Goal: Task Accomplishment & Management: Complete application form

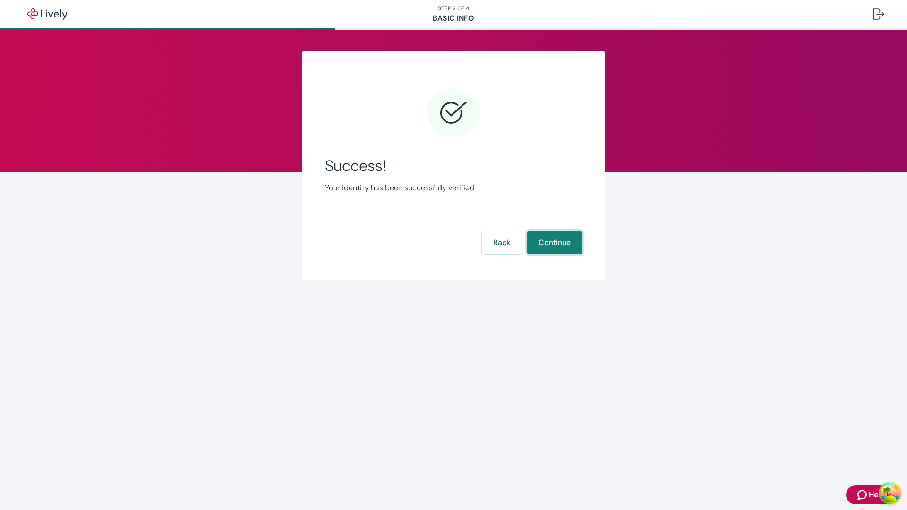
click at [554, 243] on button "Continue" at bounding box center [554, 243] width 55 height 23
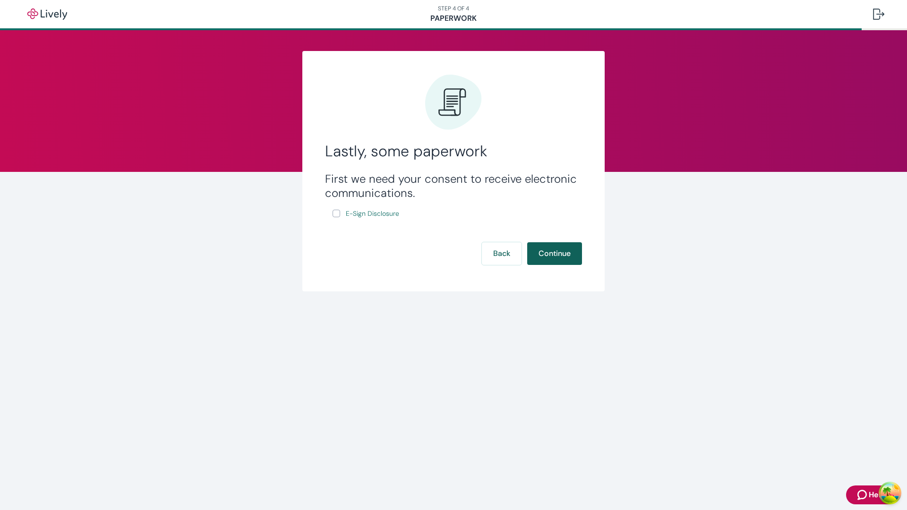
click at [336, 214] on input "E-Sign Disclosure" at bounding box center [337, 214] width 8 height 8
checkbox input "true"
click at [554, 265] on button "Continue" at bounding box center [554, 253] width 55 height 23
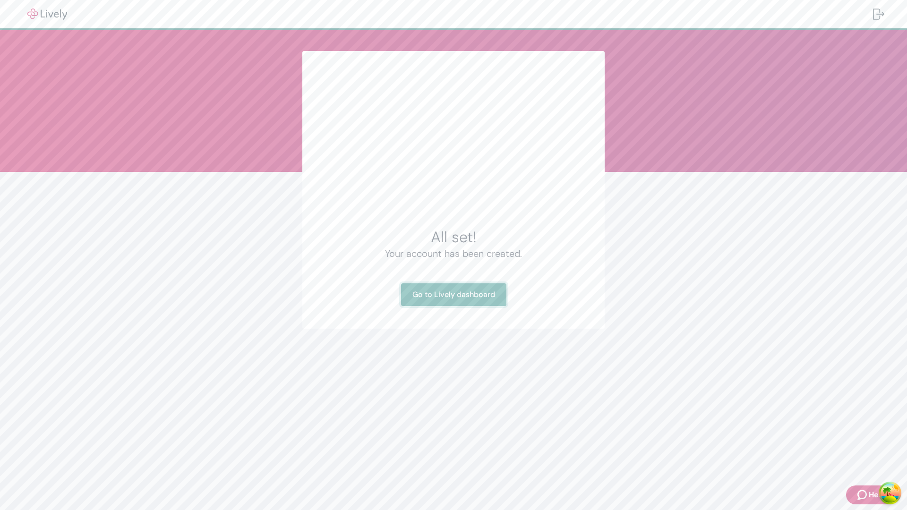
click at [453, 295] on link "Go to Lively dashboard" at bounding box center [453, 295] width 105 height 23
